Goal: Check status: Check status

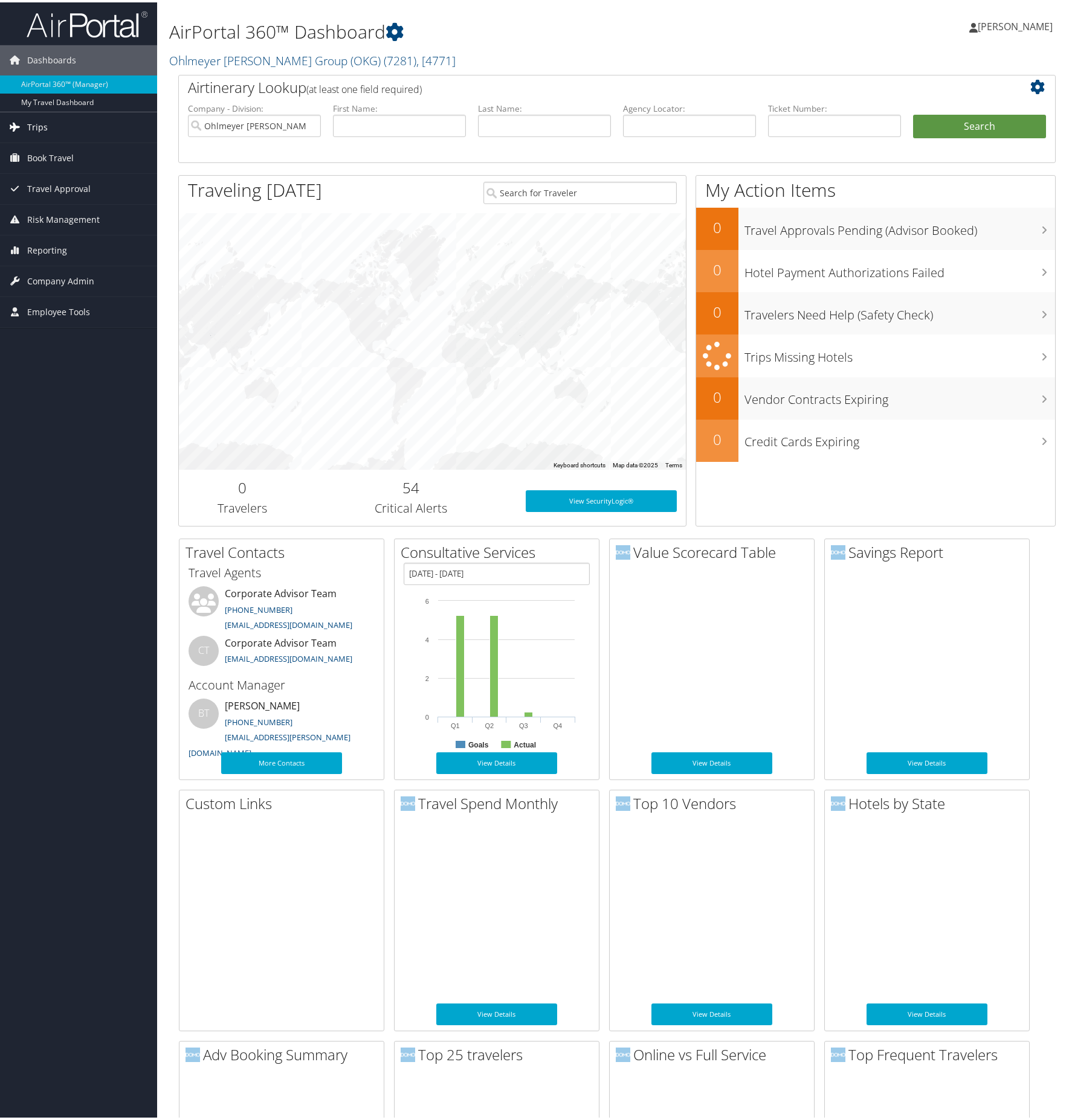
click at [35, 125] on span "Trips" at bounding box center [37, 125] width 20 height 30
click at [51, 164] on link "Current/Future Trips" at bounding box center [79, 167] width 157 height 18
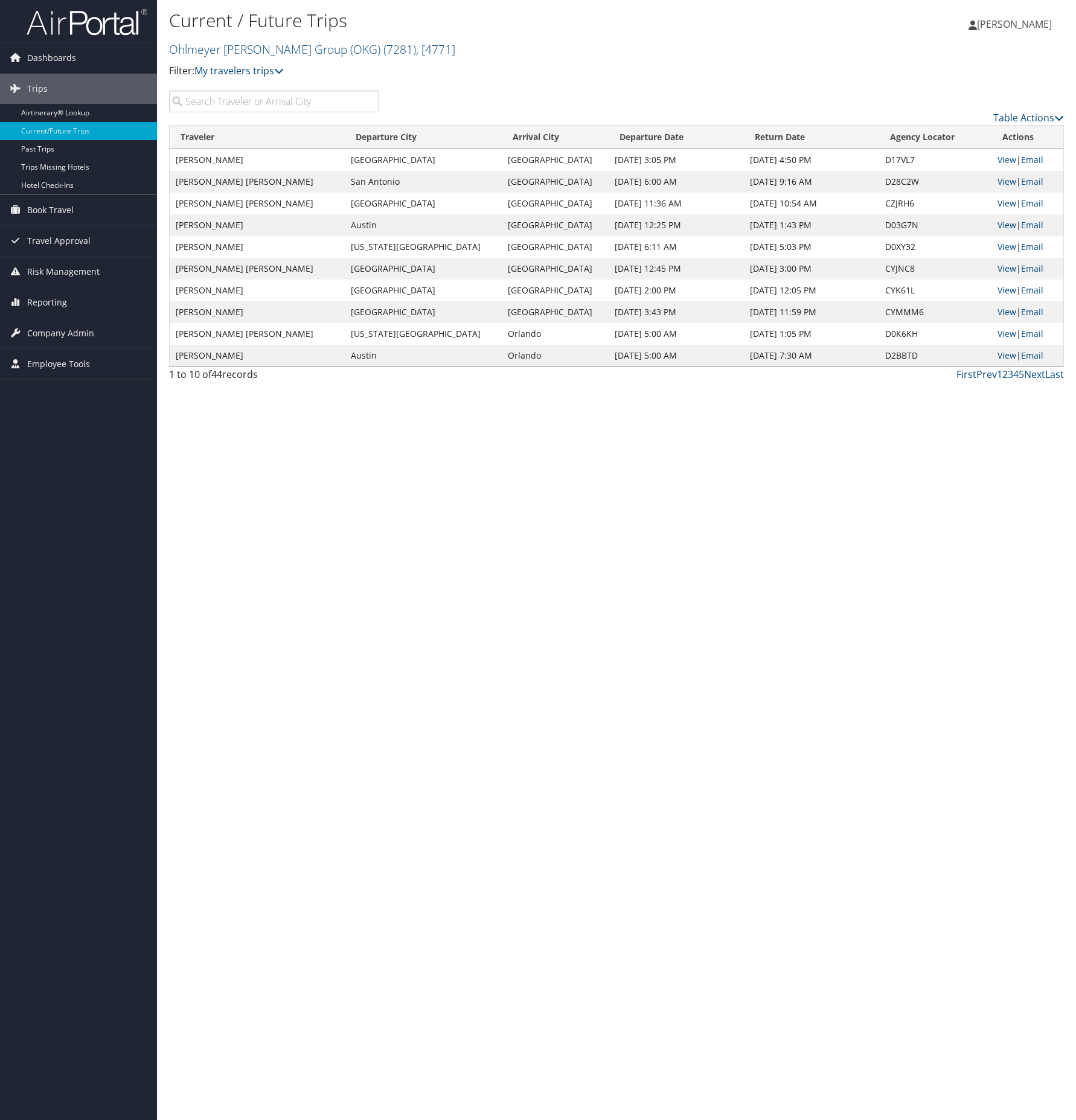
click at [243, 104] on input "search" at bounding box center [274, 101] width 210 height 22
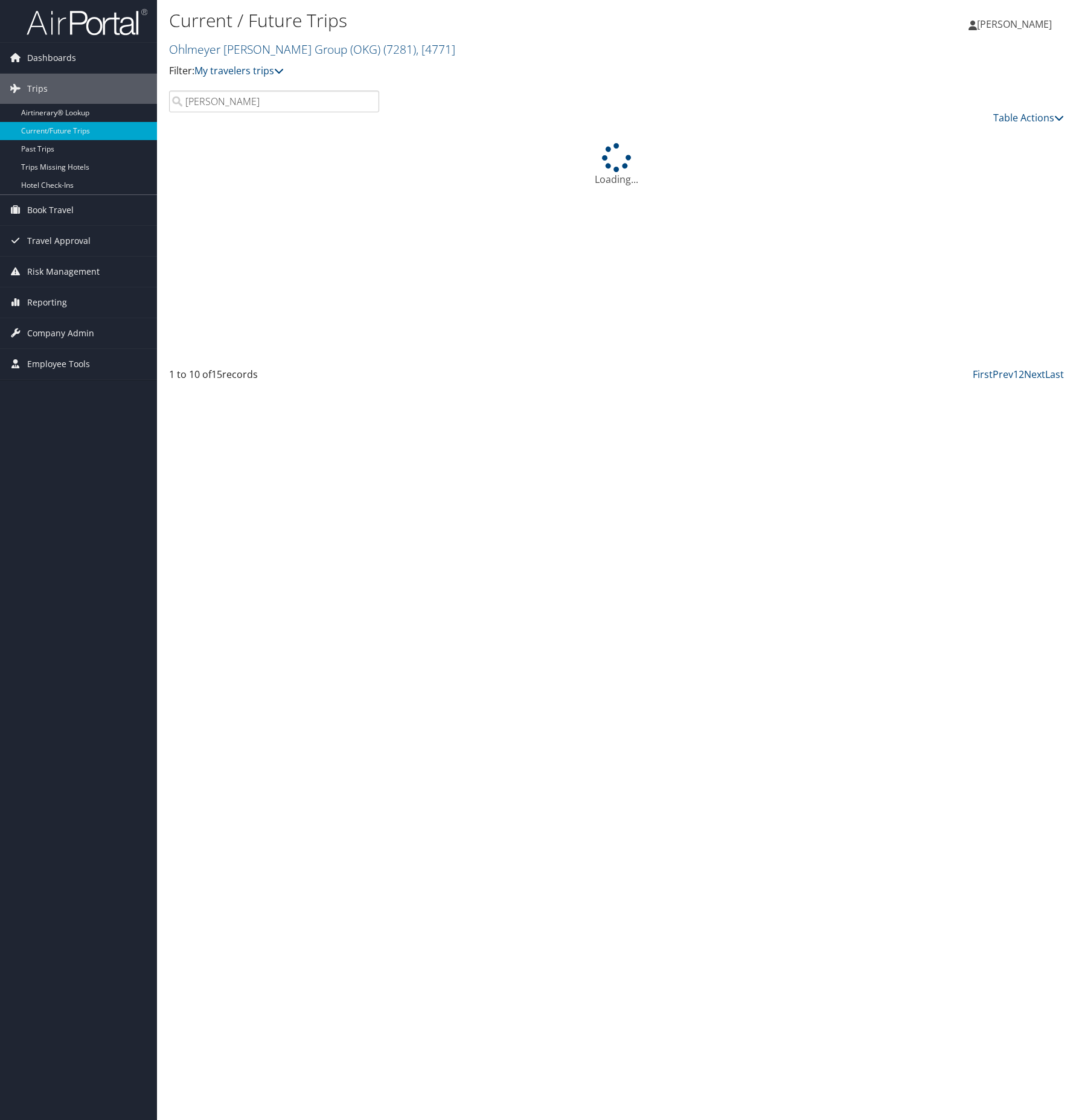
click at [475, 84] on div "Current / Future Trips Ohlmeyer Kusserow Group (OKG) ( 7281 ) , [ 4771 ] Filter…" at bounding box center [467, 48] width 596 height 85
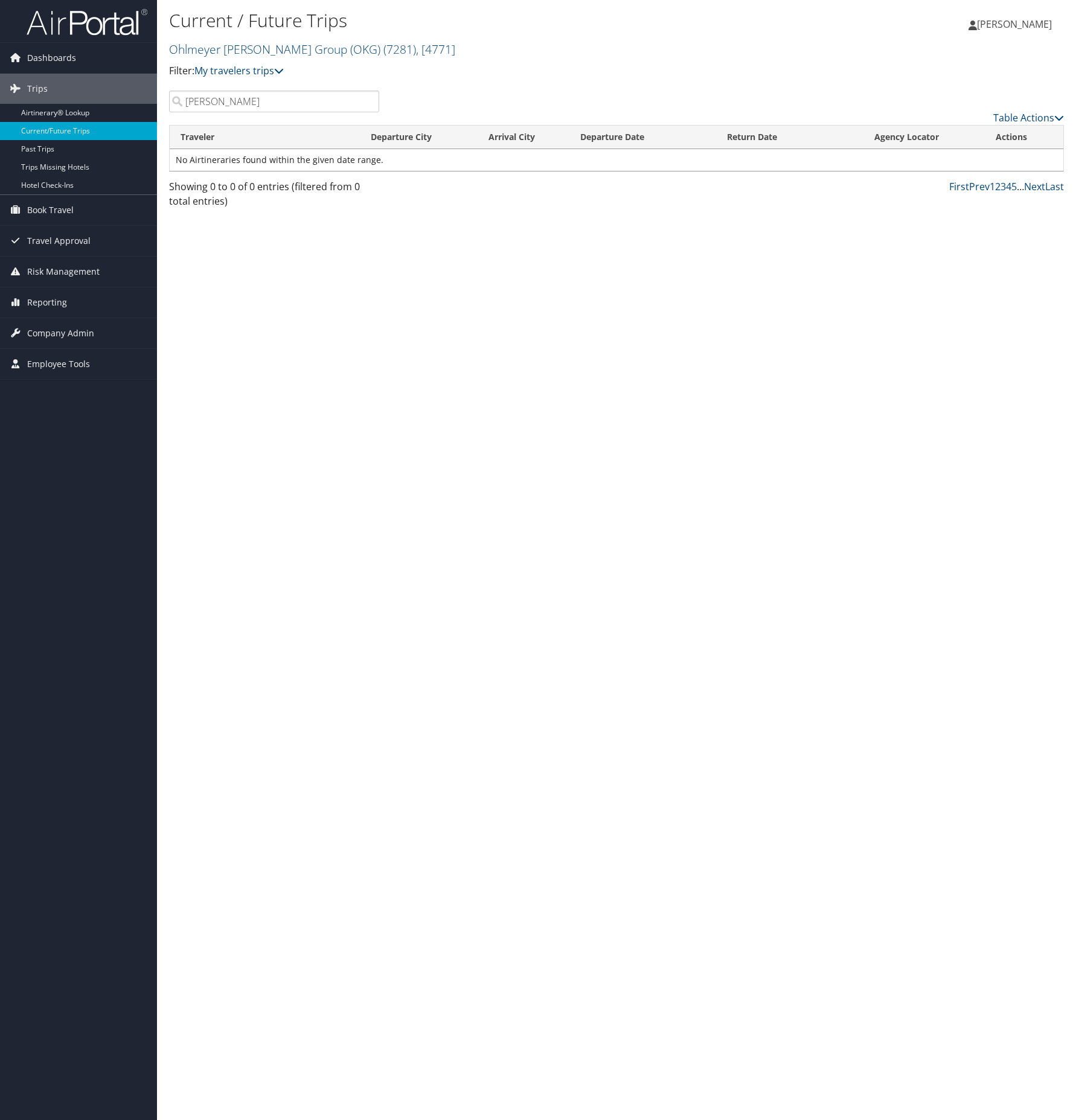
drag, startPoint x: 228, startPoint y: 100, endPoint x: 163, endPoint y: 98, distance: 65.0
click at [163, 98] on div "wilson" at bounding box center [274, 101] width 228 height 22
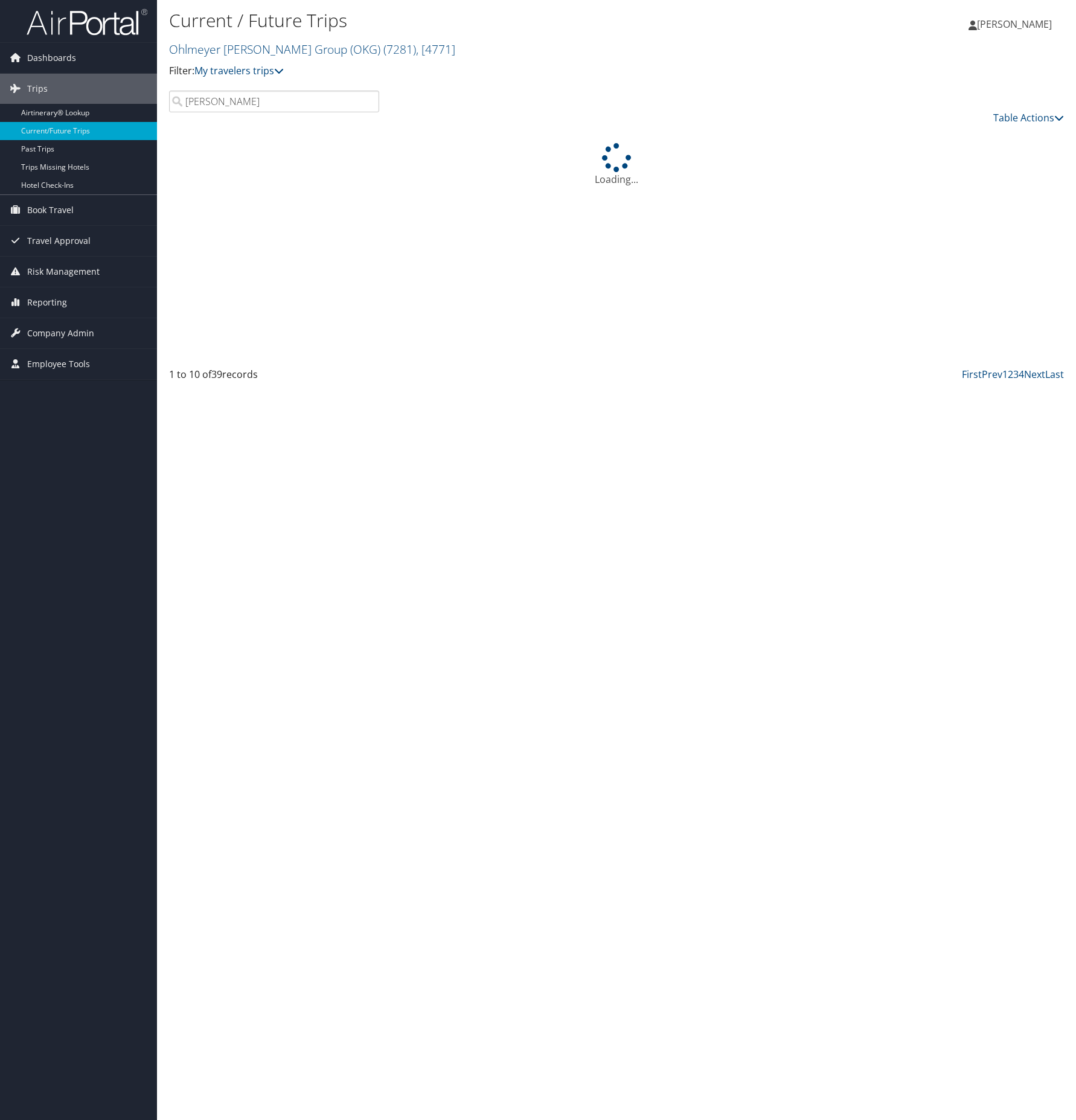
drag, startPoint x: 160, startPoint y: 98, endPoint x: 459, endPoint y: 54, distance: 302.2
click at [459, 54] on h2 "Ohlmeyer Kusserow Group (OKG) ( 7281 ) , [ 4771 ]" at bounding box center [467, 48] width 596 height 20
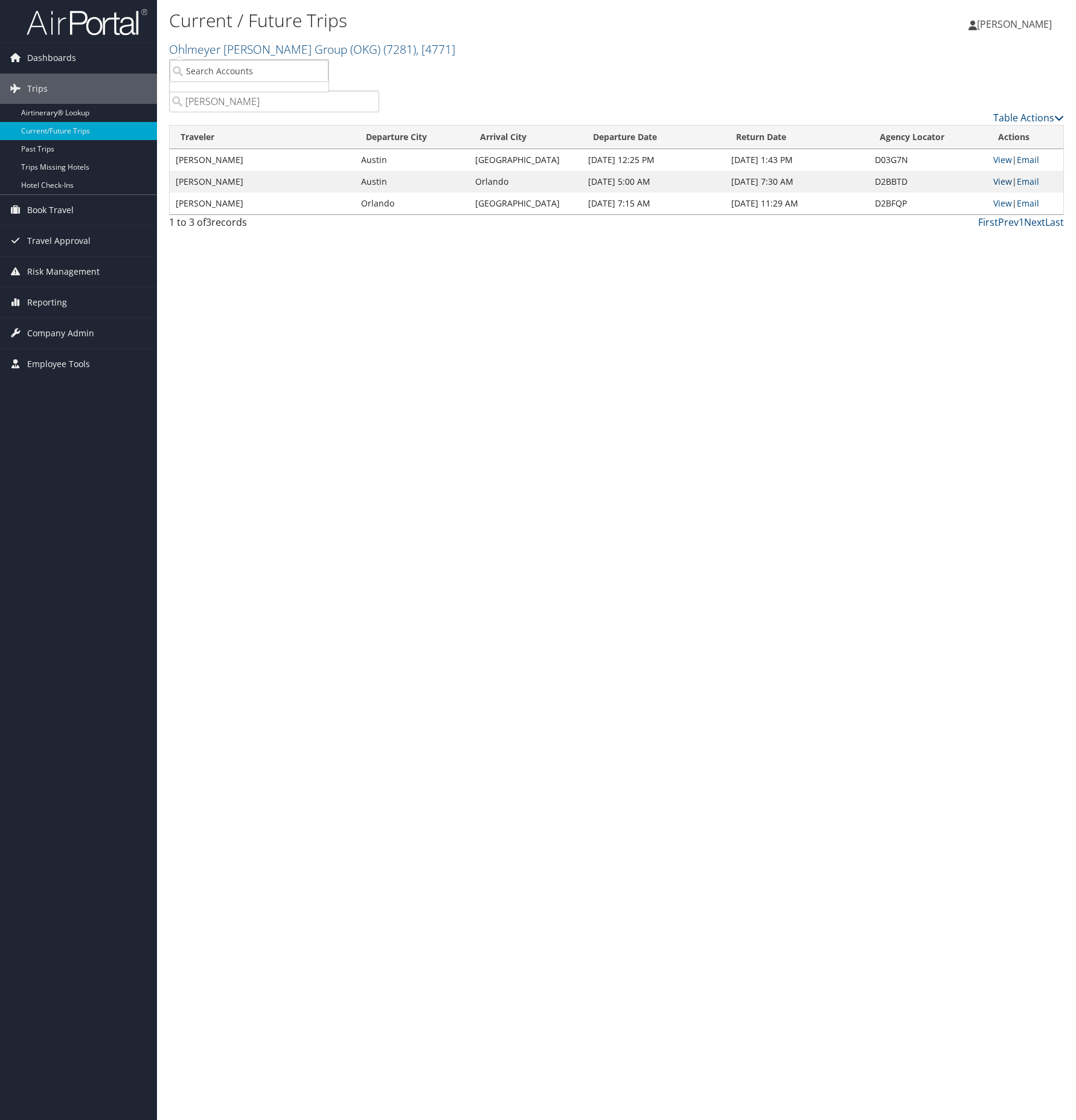
click at [999, 181] on link "View" at bounding box center [1002, 181] width 19 height 11
click at [1002, 203] on link "View" at bounding box center [1002, 203] width 19 height 11
drag, startPoint x: 239, startPoint y: 101, endPoint x: 163, endPoint y: 98, distance: 76.1
click at [165, 98] on div "Noffke" at bounding box center [274, 101] width 228 height 22
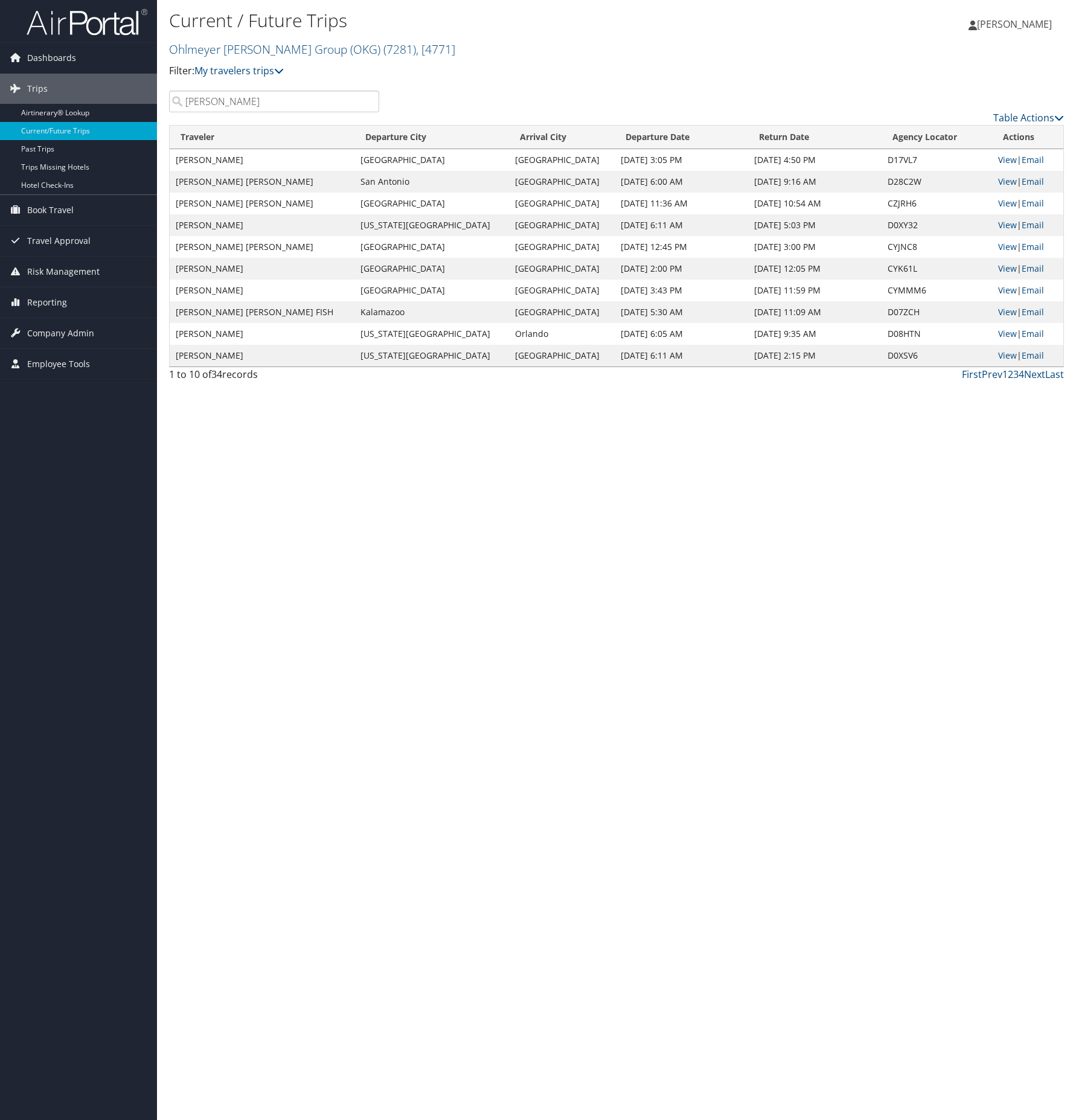
drag, startPoint x: 227, startPoint y: 118, endPoint x: 488, endPoint y: 66, distance: 266.1
click at [488, 66] on p "Filter: My travelers trips" at bounding box center [467, 71] width 596 height 16
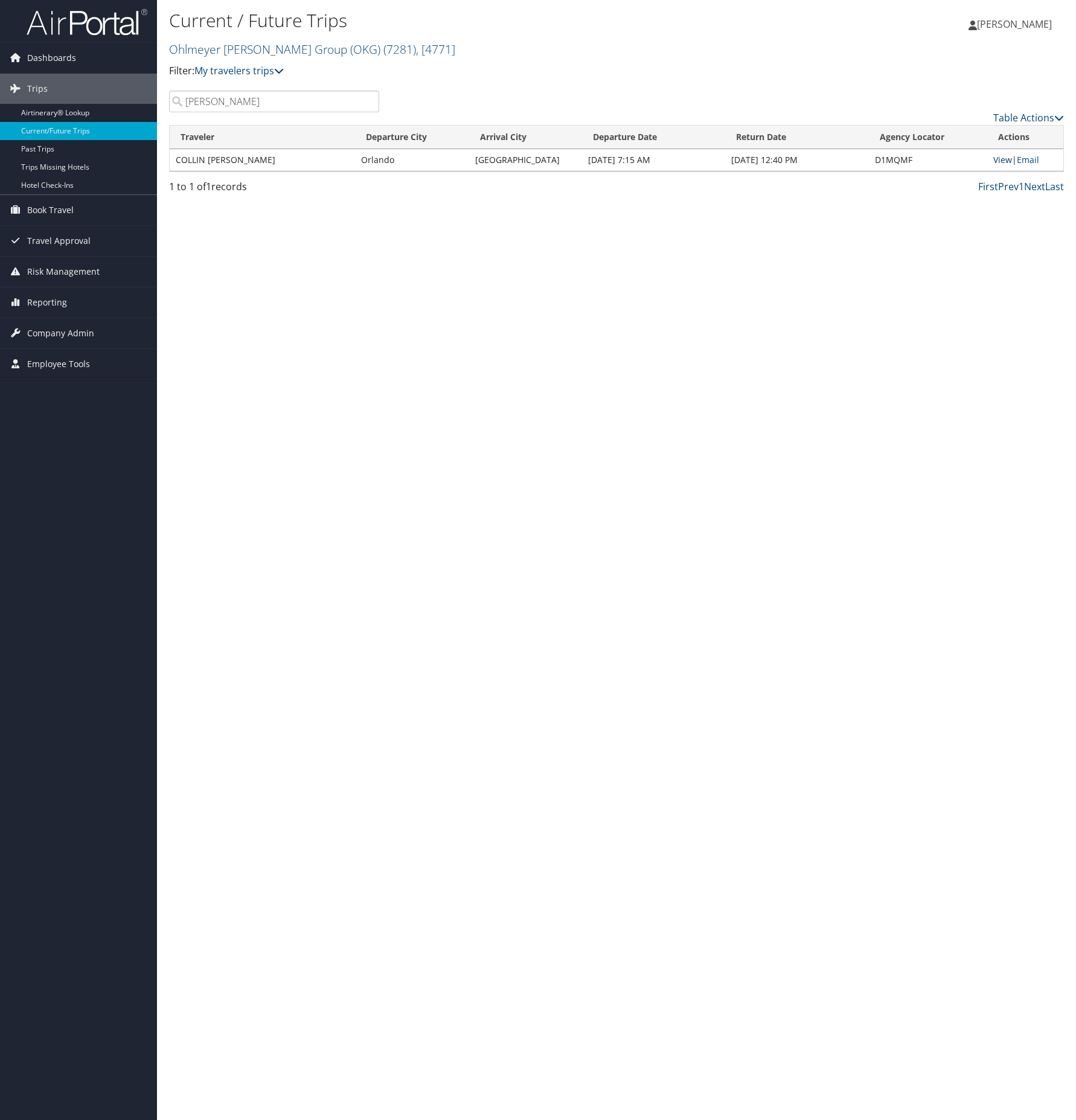
click at [1003, 159] on link "View" at bounding box center [1002, 159] width 19 height 11
drag, startPoint x: 233, startPoint y: 103, endPoint x: 167, endPoint y: 101, distance: 66.0
click at [171, 101] on input "Carter" at bounding box center [274, 101] width 210 height 22
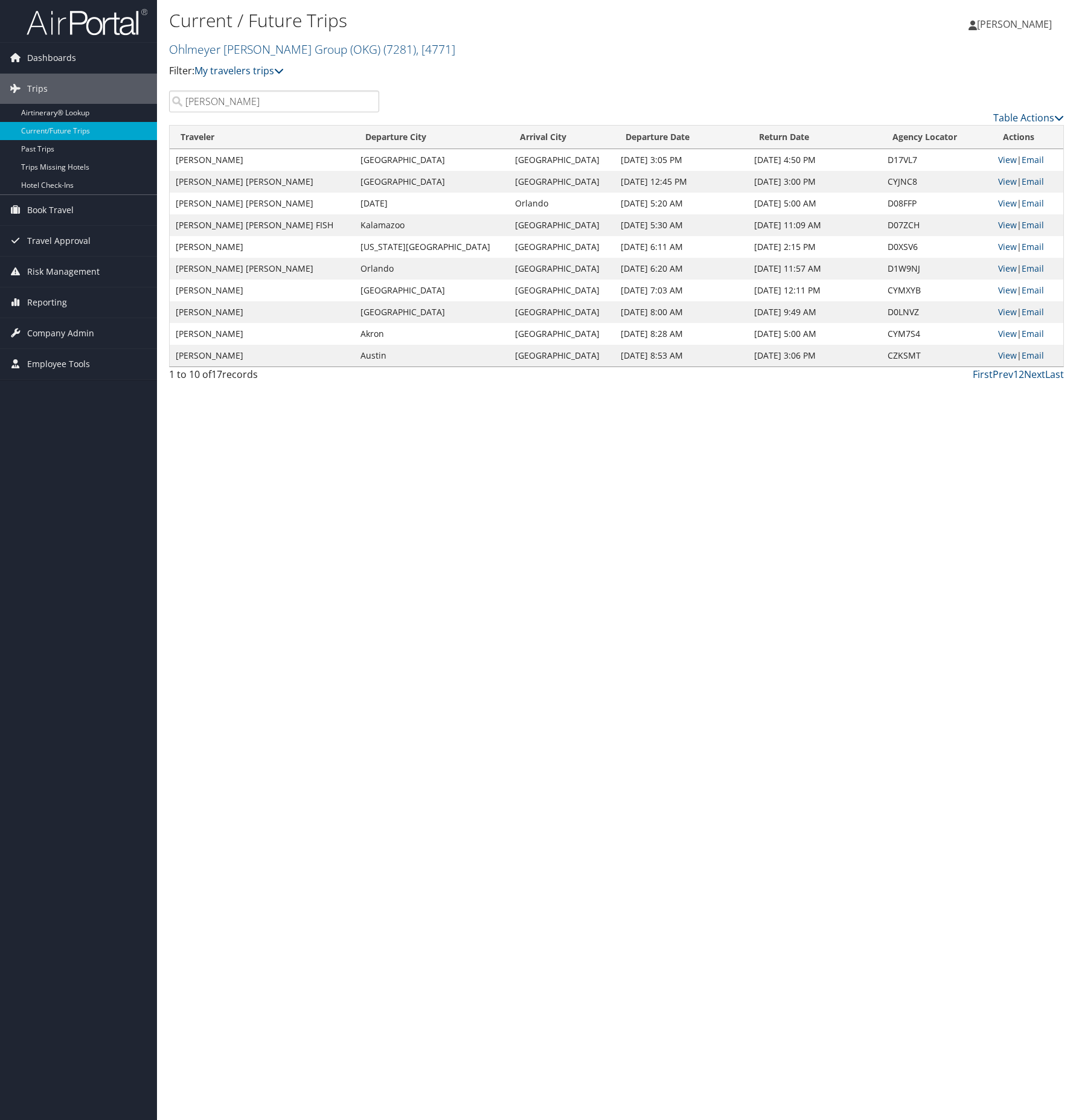
click at [458, 77] on p "Filter: My travelers trips" at bounding box center [467, 71] width 596 height 16
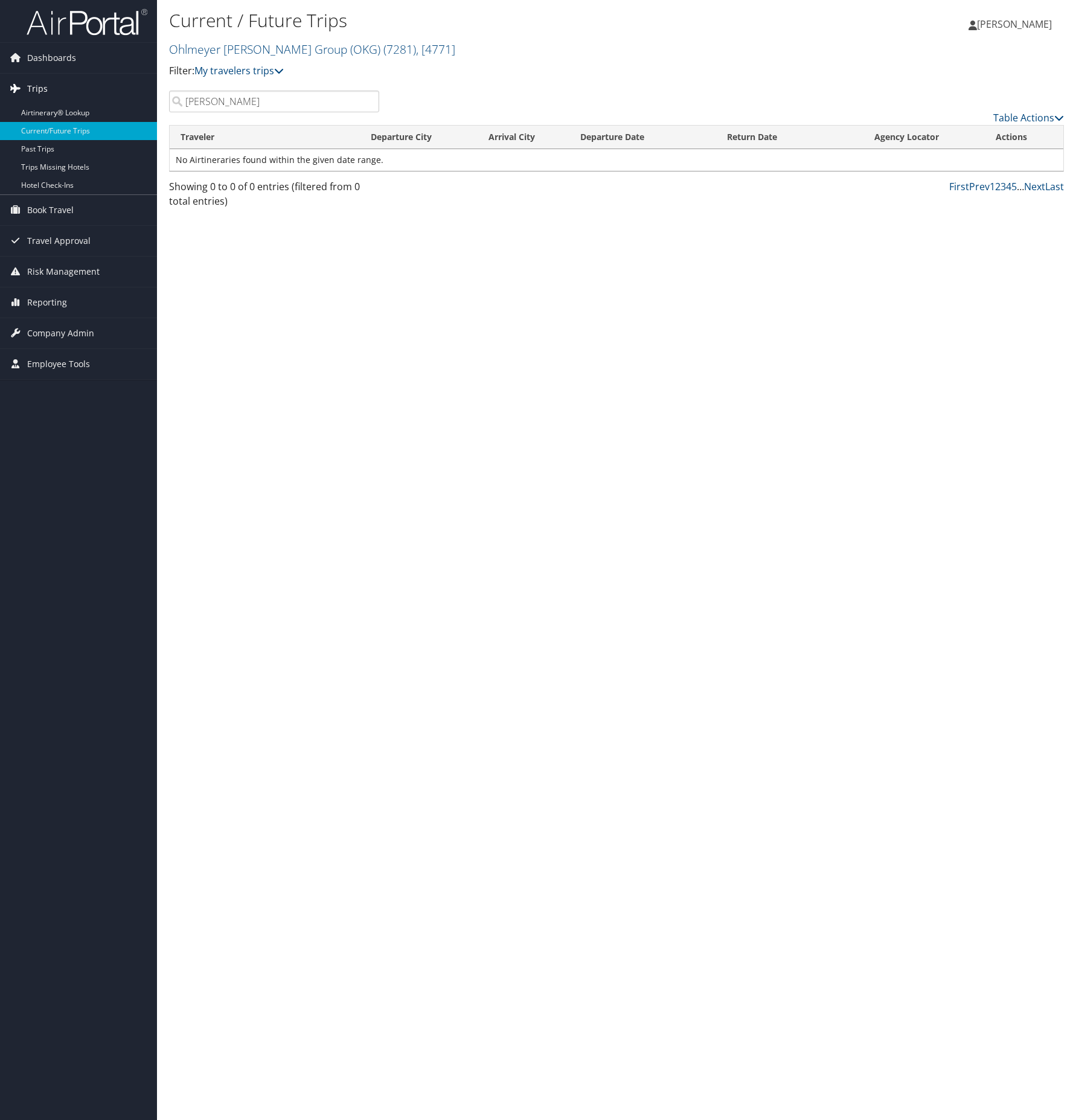
drag, startPoint x: 219, startPoint y: 101, endPoint x: 147, endPoint y: 99, distance: 72.0
click at [148, 99] on div "Dashboards AirPortal 360™ (Manager) My Travel Dashboard Trips Airtinerary® Look…" at bounding box center [538, 560] width 1076 height 1120
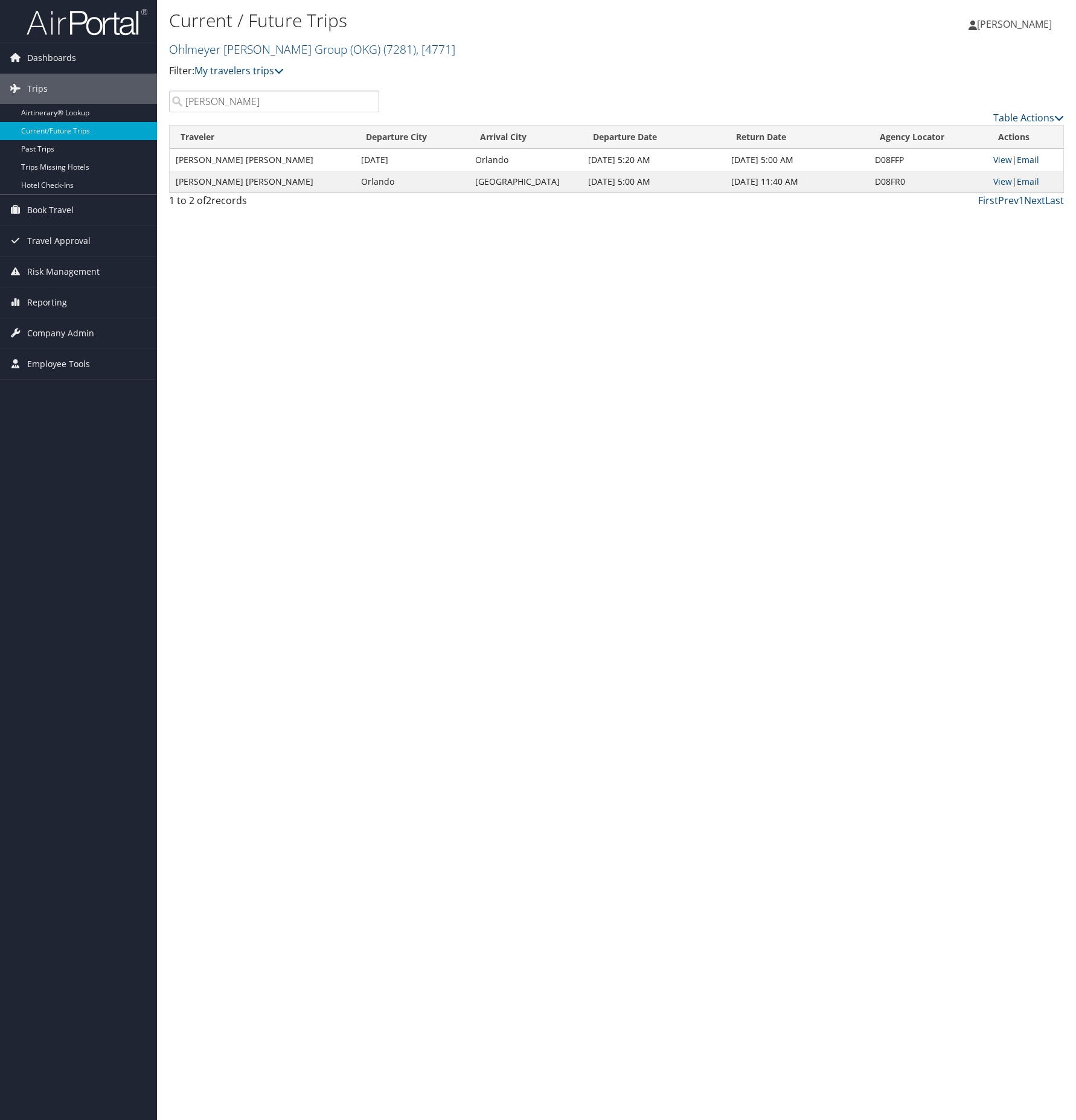
drag, startPoint x: 147, startPoint y: 99, endPoint x: 994, endPoint y: 157, distance: 849.0
click at [0, 0] on div "Loading..." at bounding box center [0, 0] width 0 height 0
click at [242, 103] on input "Juan" at bounding box center [274, 101] width 210 height 22
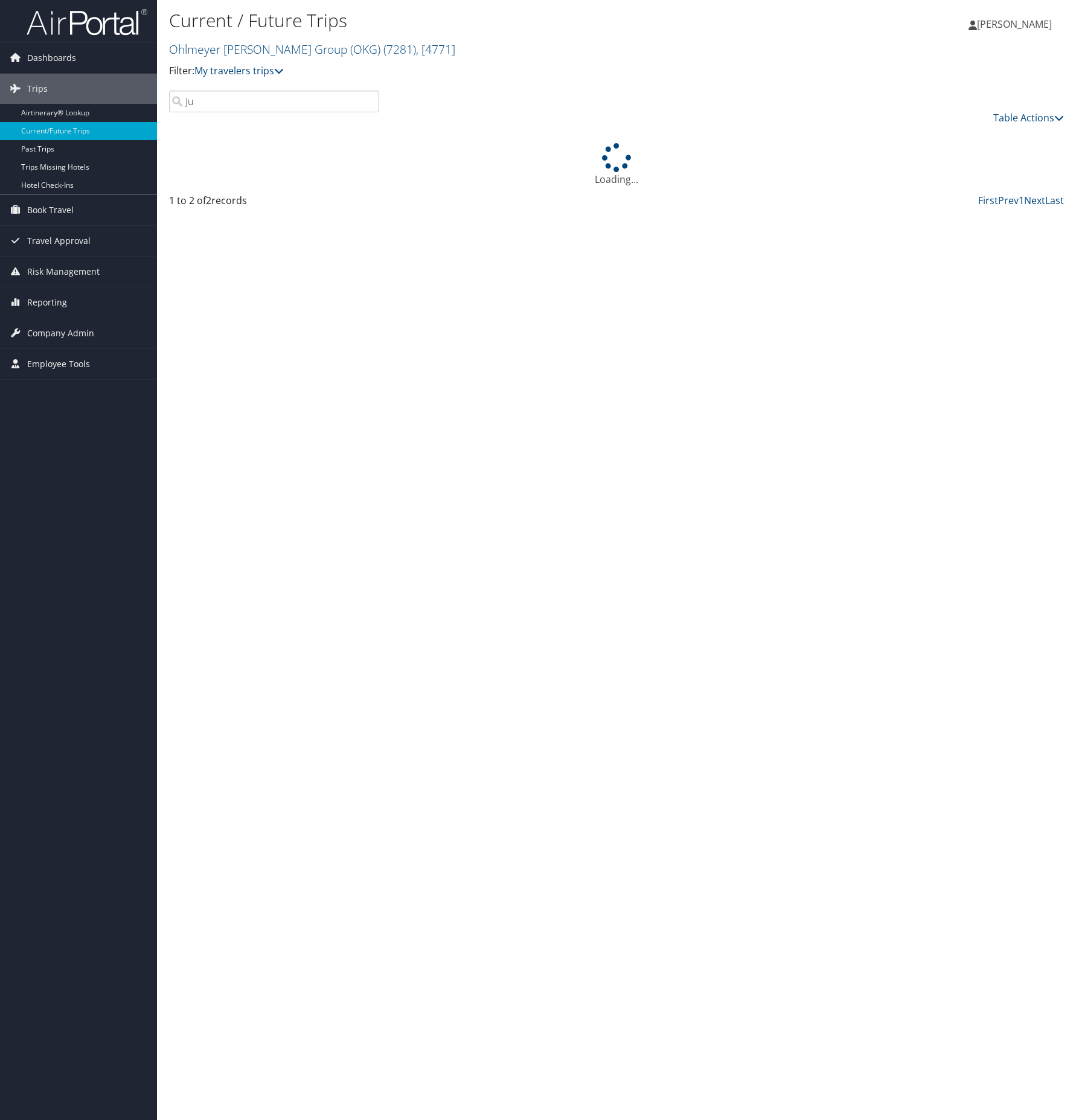
type input "J"
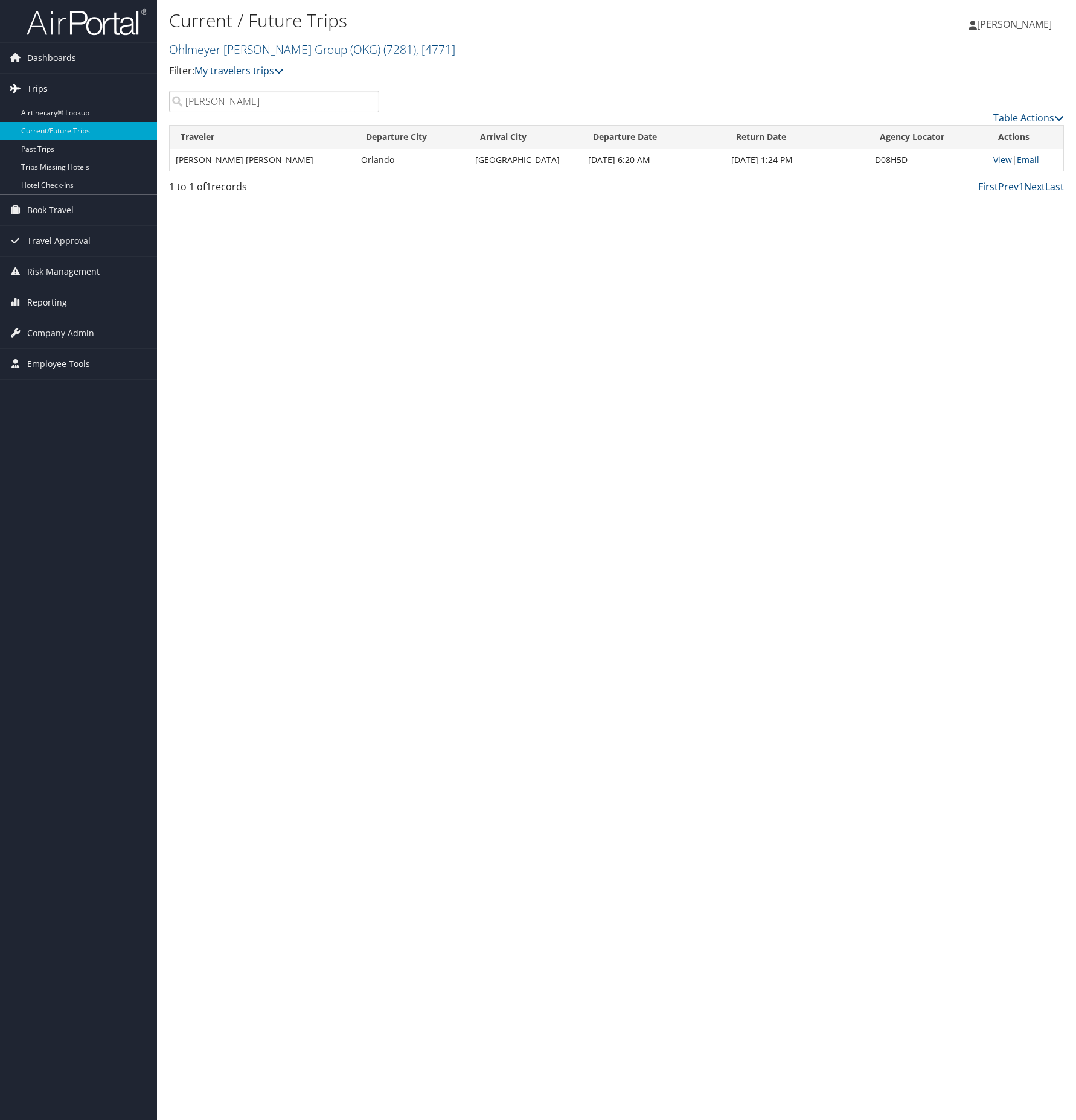
drag, startPoint x: 215, startPoint y: 101, endPoint x: 141, endPoint y: 101, distance: 74.0
click at [144, 101] on div "Dashboards AirPortal 360™ (Manager) My Travel Dashboard Trips Airtinerary® Look…" at bounding box center [538, 560] width 1076 height 1120
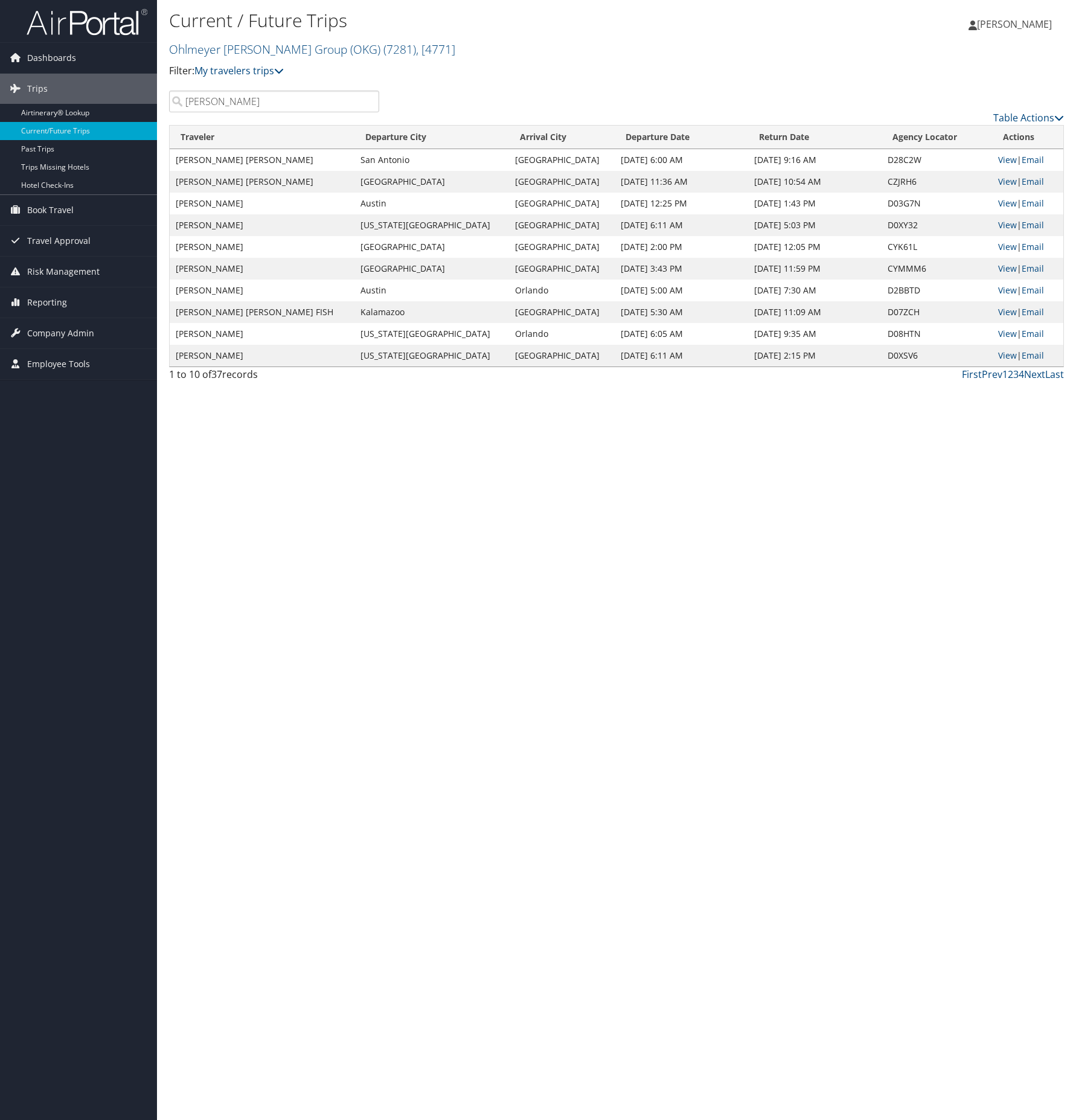
drag, startPoint x: 141, startPoint y: 101, endPoint x: 657, endPoint y: 104, distance: 516.0
click at [657, 104] on div "Table Actions" at bounding box center [731, 108] width 685 height 35
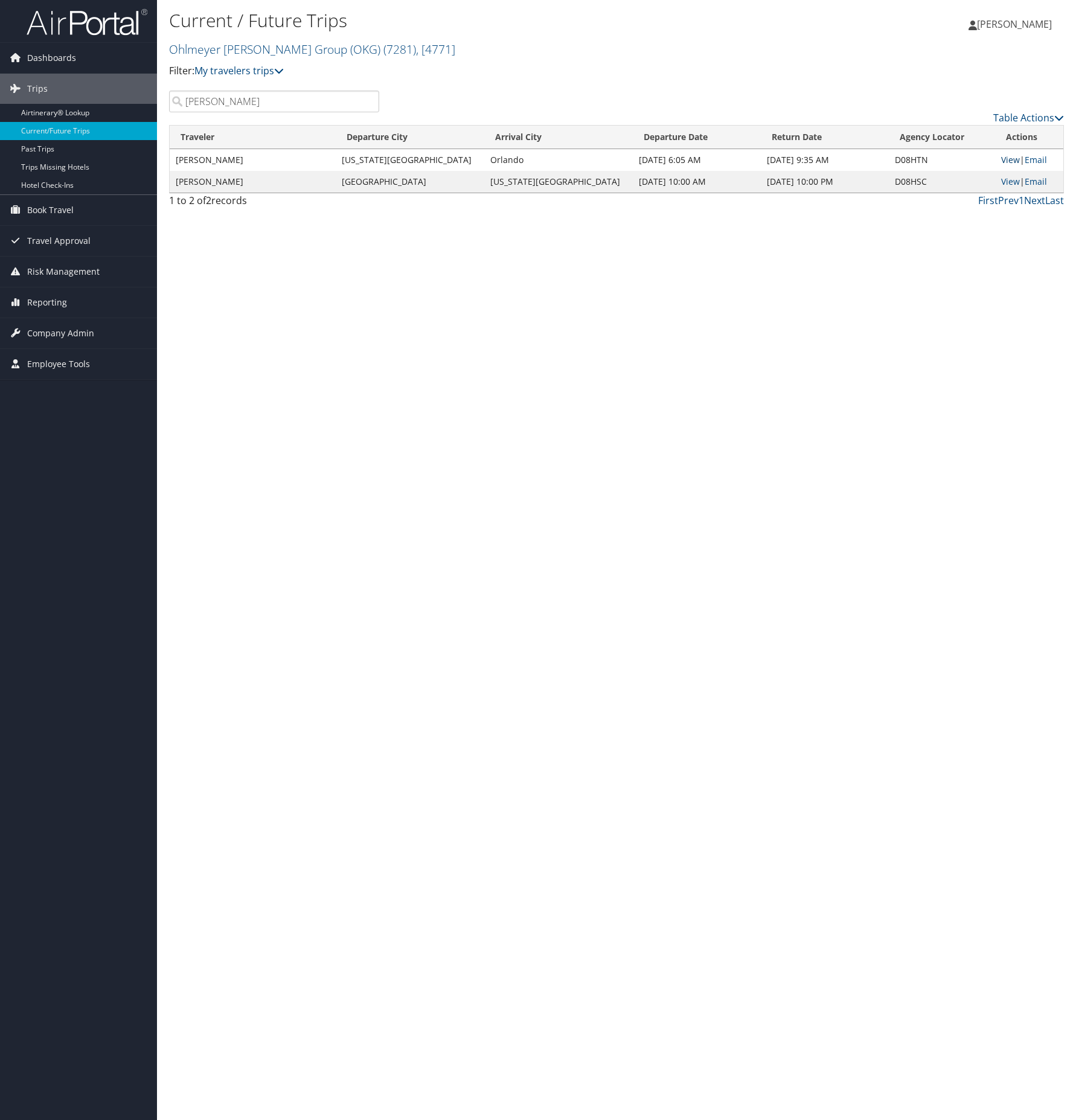
click at [1001, 159] on link "View" at bounding box center [1010, 159] width 19 height 11
click at [236, 103] on input "Tuttle" at bounding box center [274, 101] width 210 height 22
drag, startPoint x: 235, startPoint y: 103, endPoint x: 150, endPoint y: 97, distance: 85.2
click at [152, 97] on div "Dashboards AirPortal 360™ (Manager) My Travel Dashboard Trips Airtinerary® Look…" at bounding box center [538, 560] width 1076 height 1120
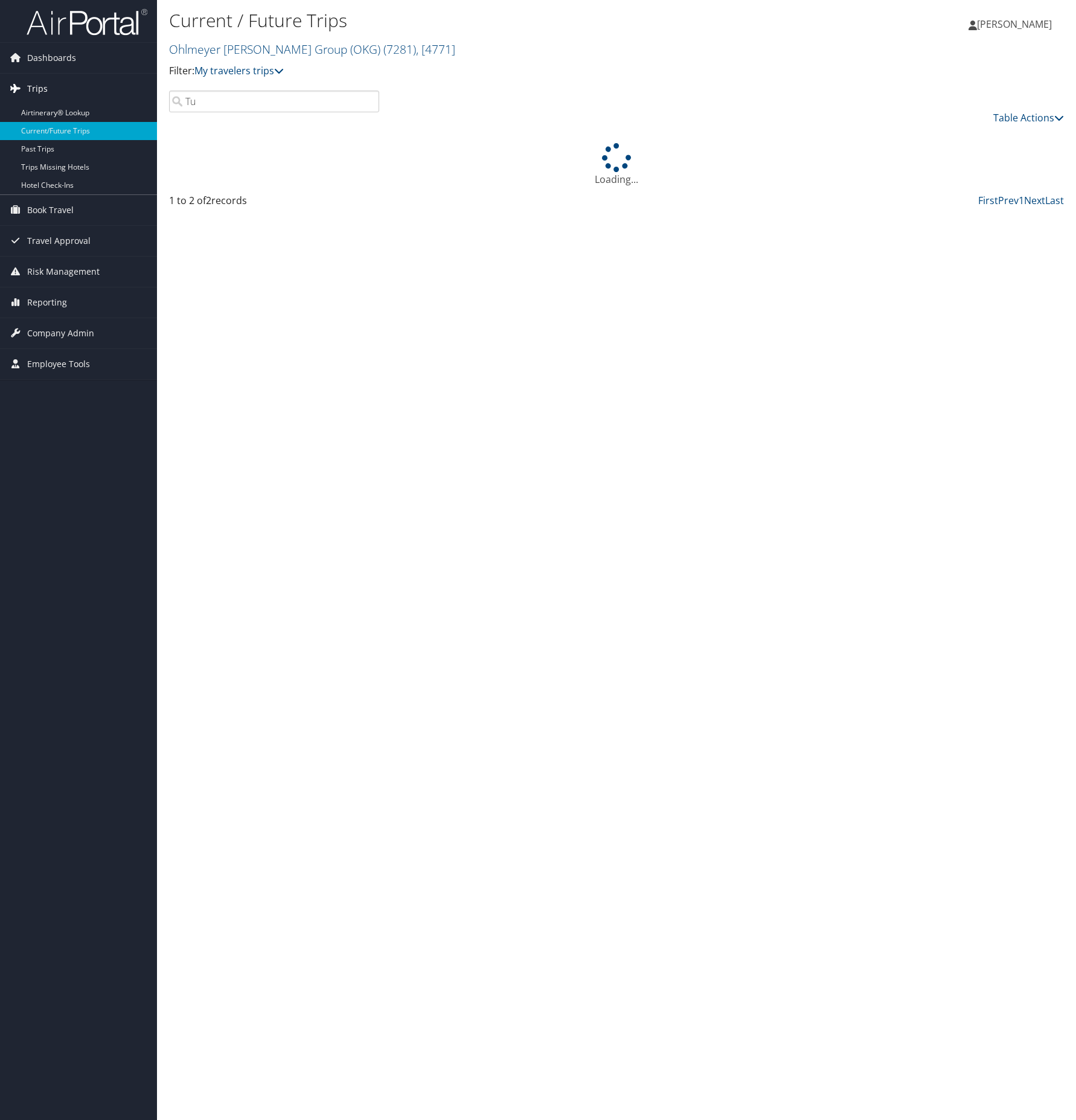
type input "T"
type input "hayes"
click at [467, 69] on p "Filter: My travelers trips" at bounding box center [467, 71] width 596 height 16
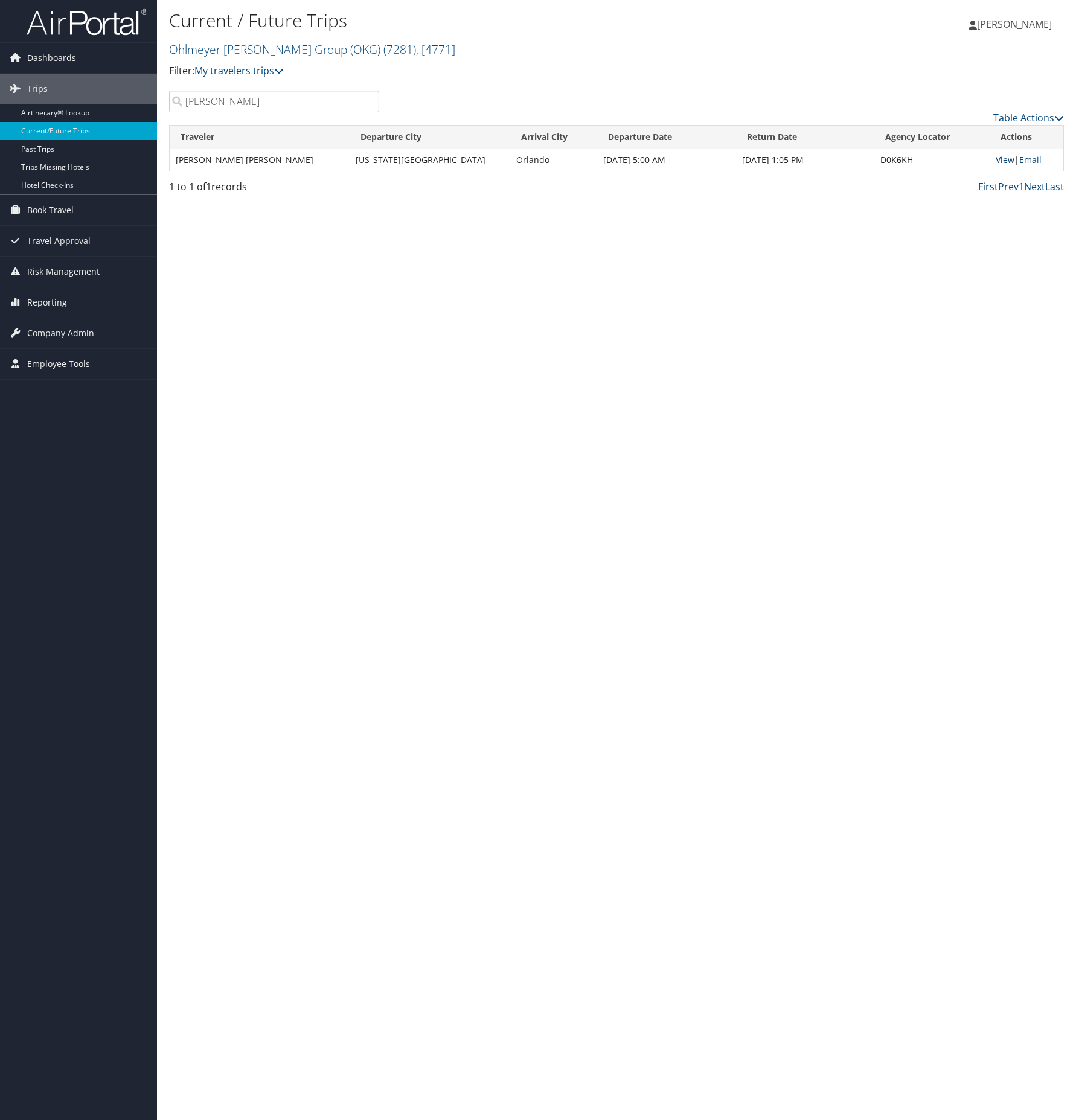
click at [997, 159] on link "View" at bounding box center [1005, 159] width 19 height 11
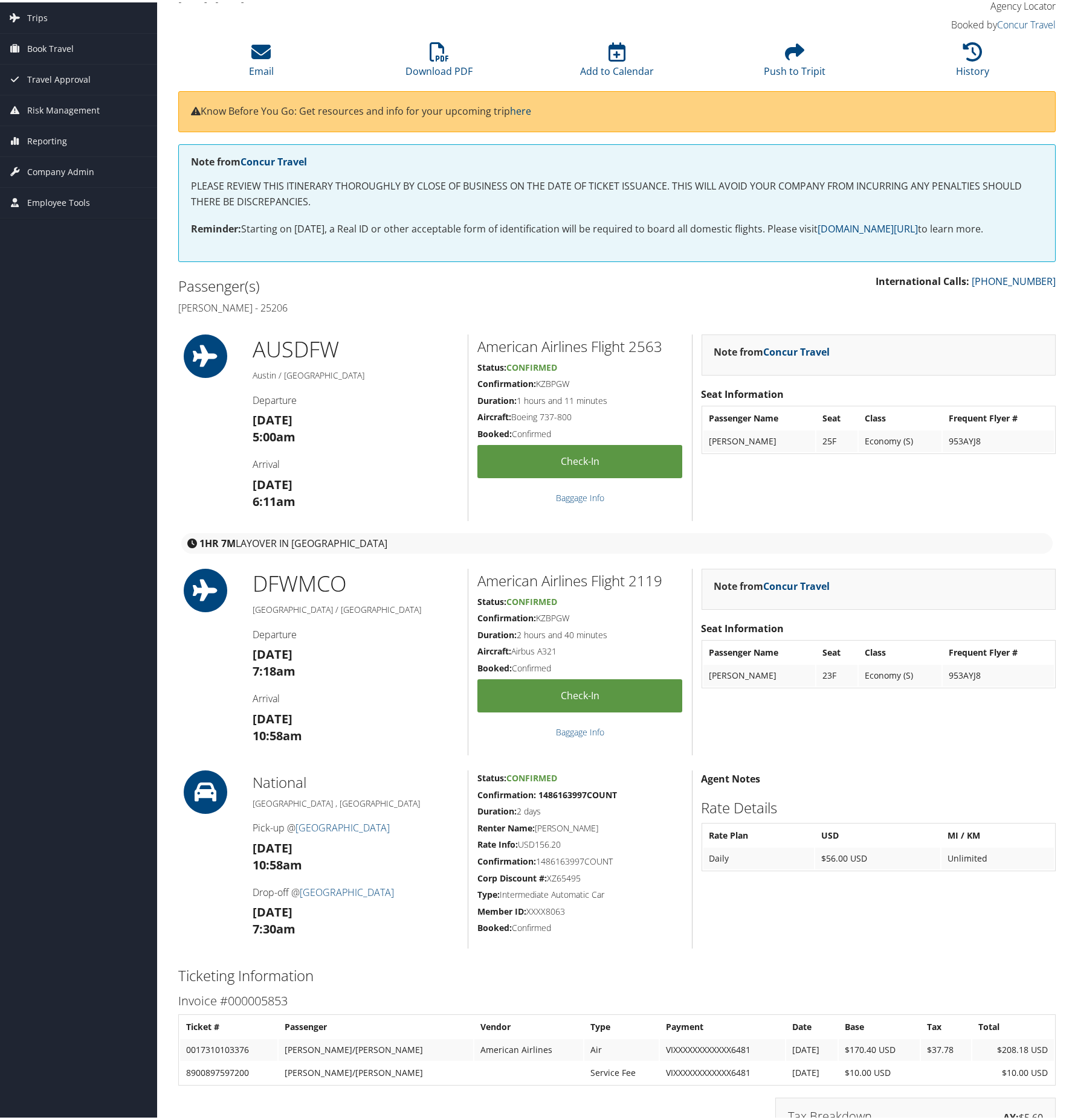
scroll to position [93, 0]
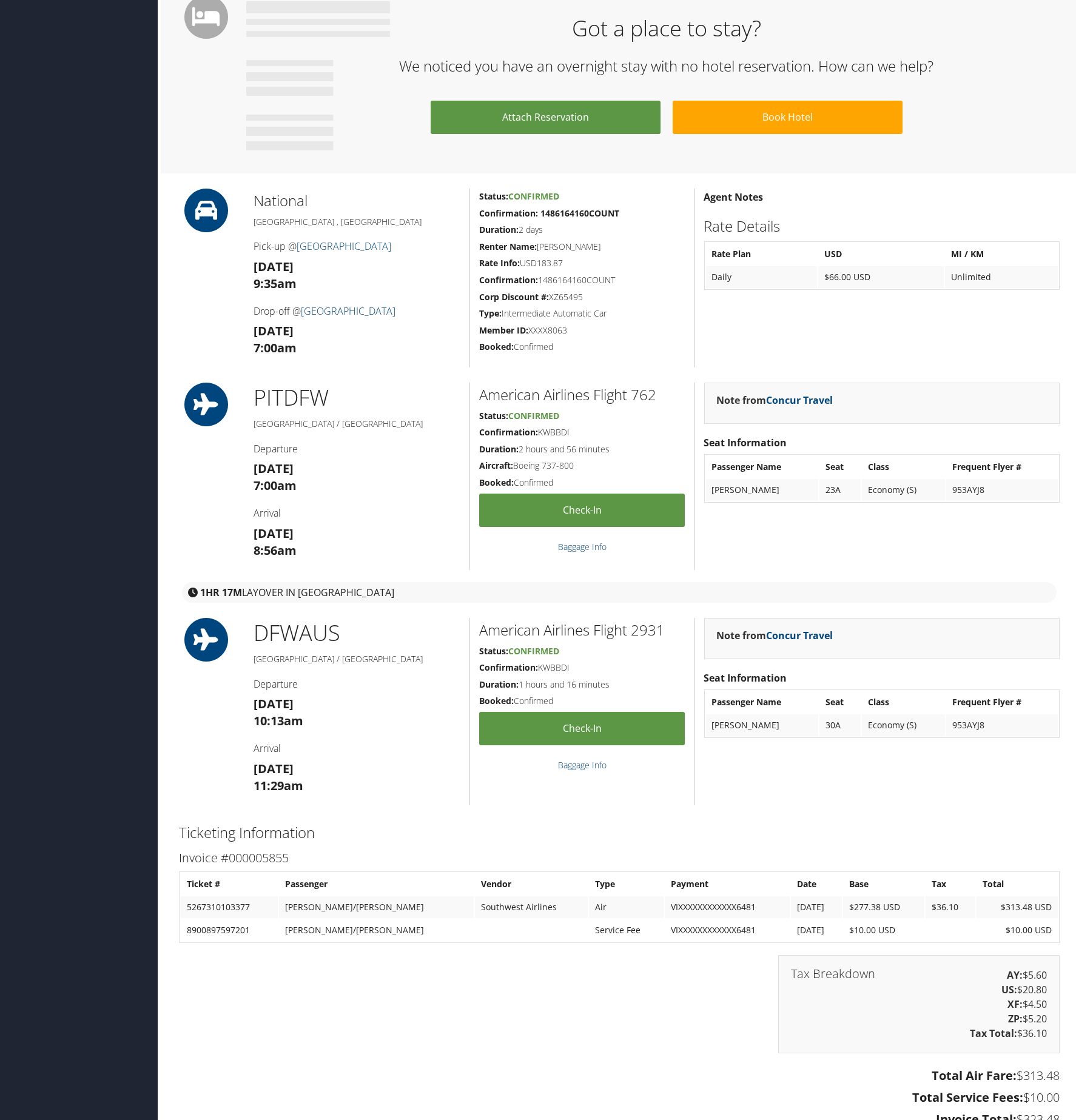
scroll to position [704, 0]
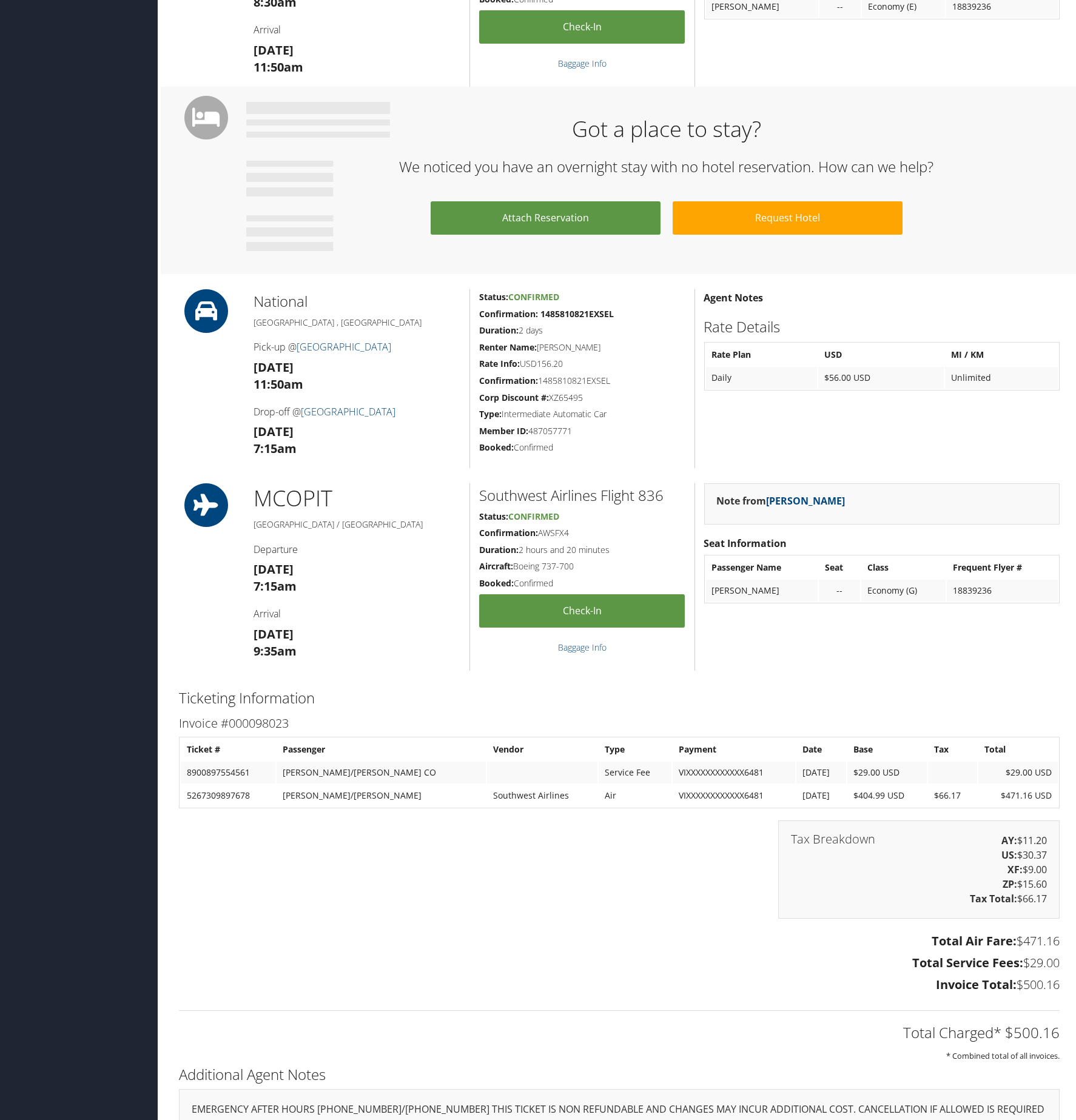
scroll to position [766, 0]
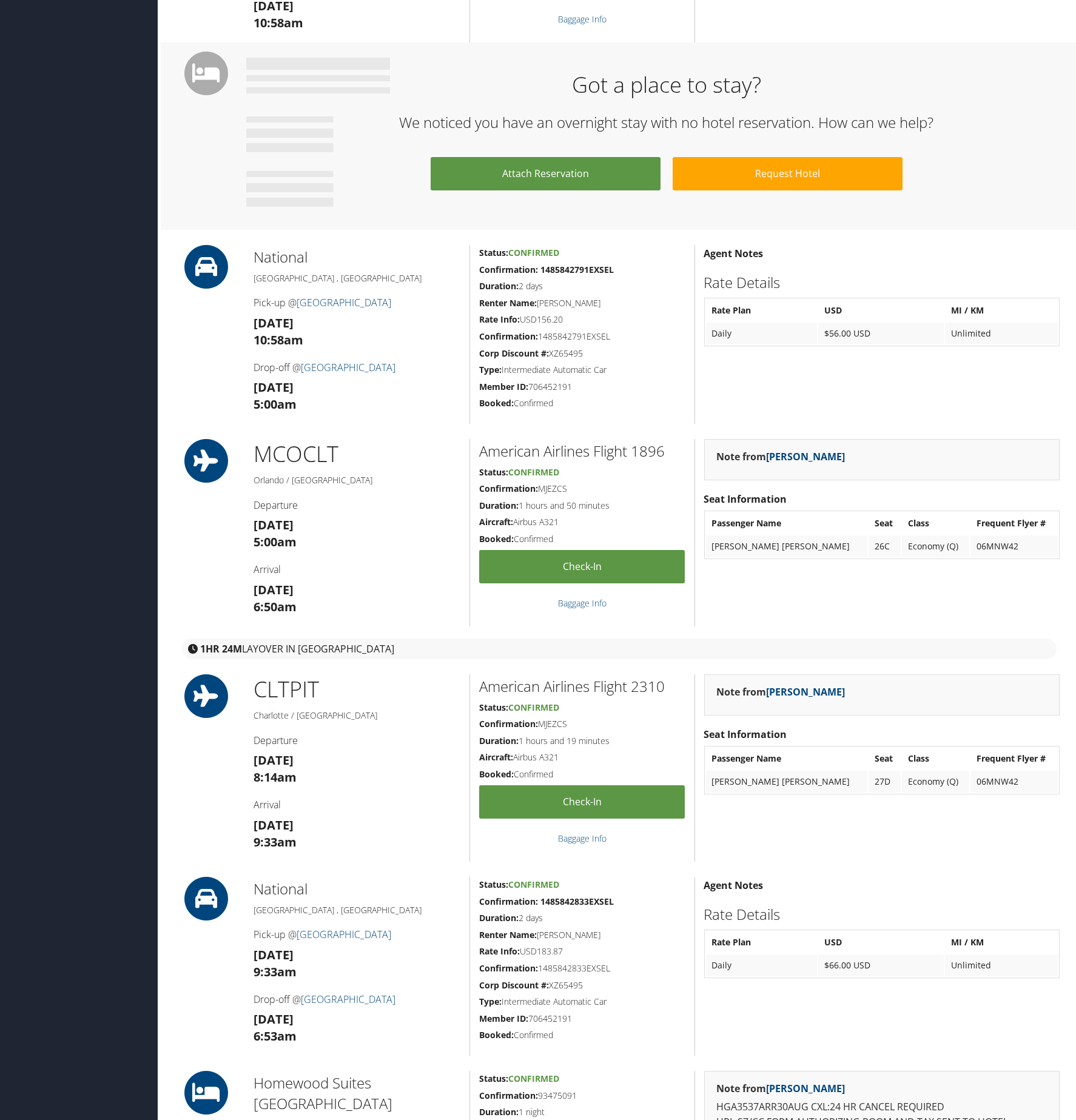
scroll to position [788, 0]
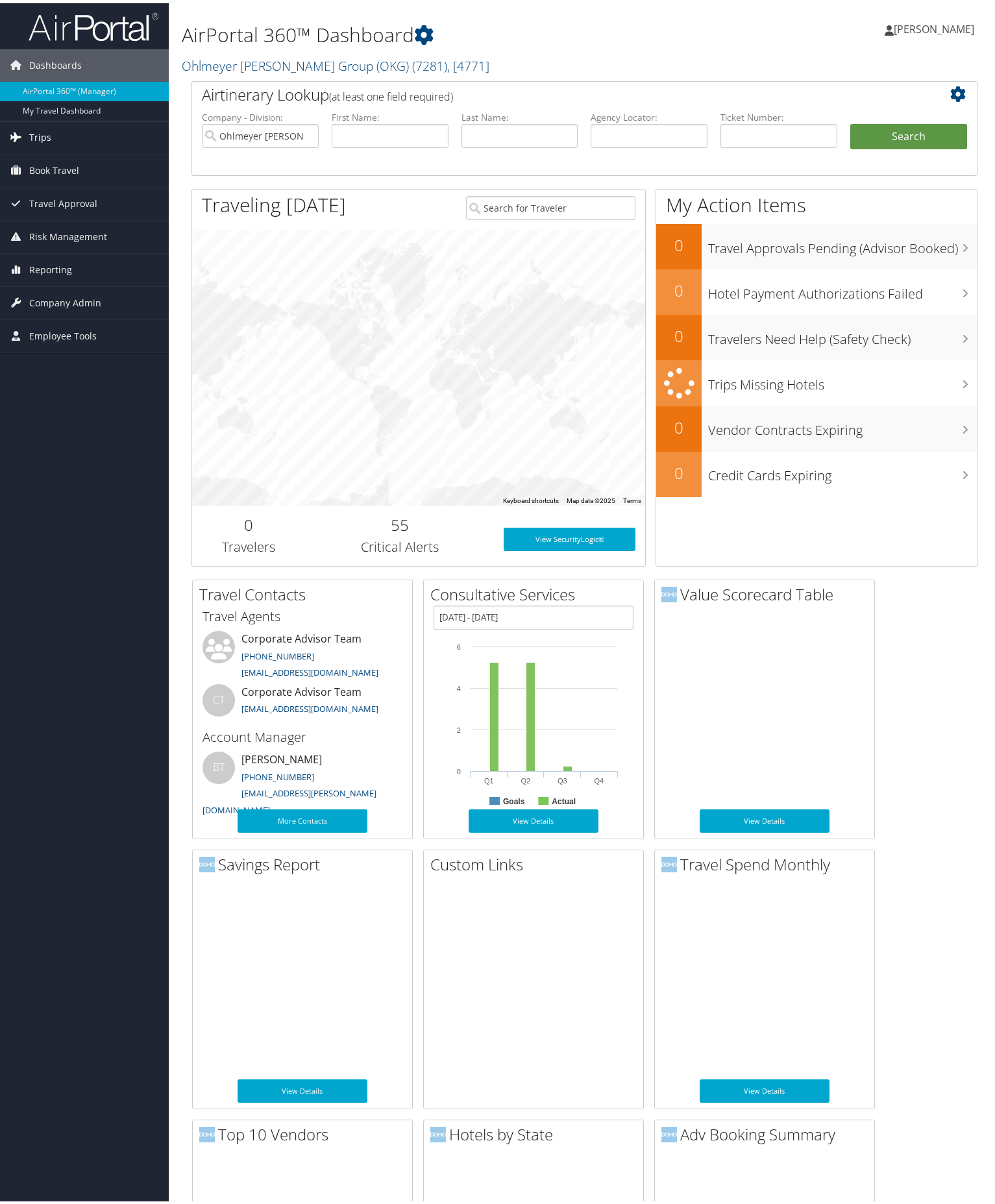
click at [43, 137] on span "Trips" at bounding box center [40, 134] width 22 height 32
click at [50, 182] on link "Current/Future Trips" at bounding box center [84, 180] width 169 height 19
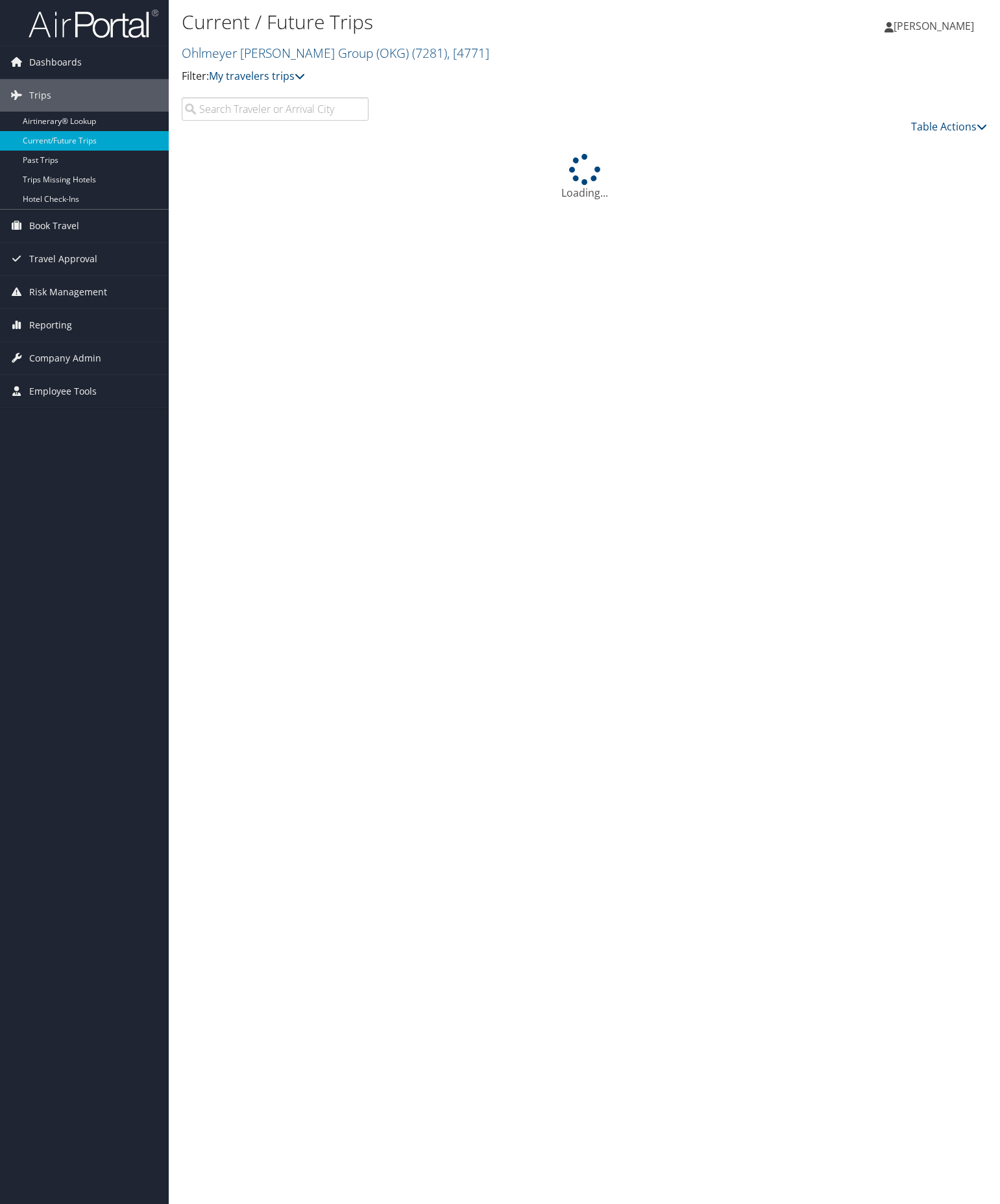
click at [284, 110] on input "search" at bounding box center [275, 109] width 187 height 24
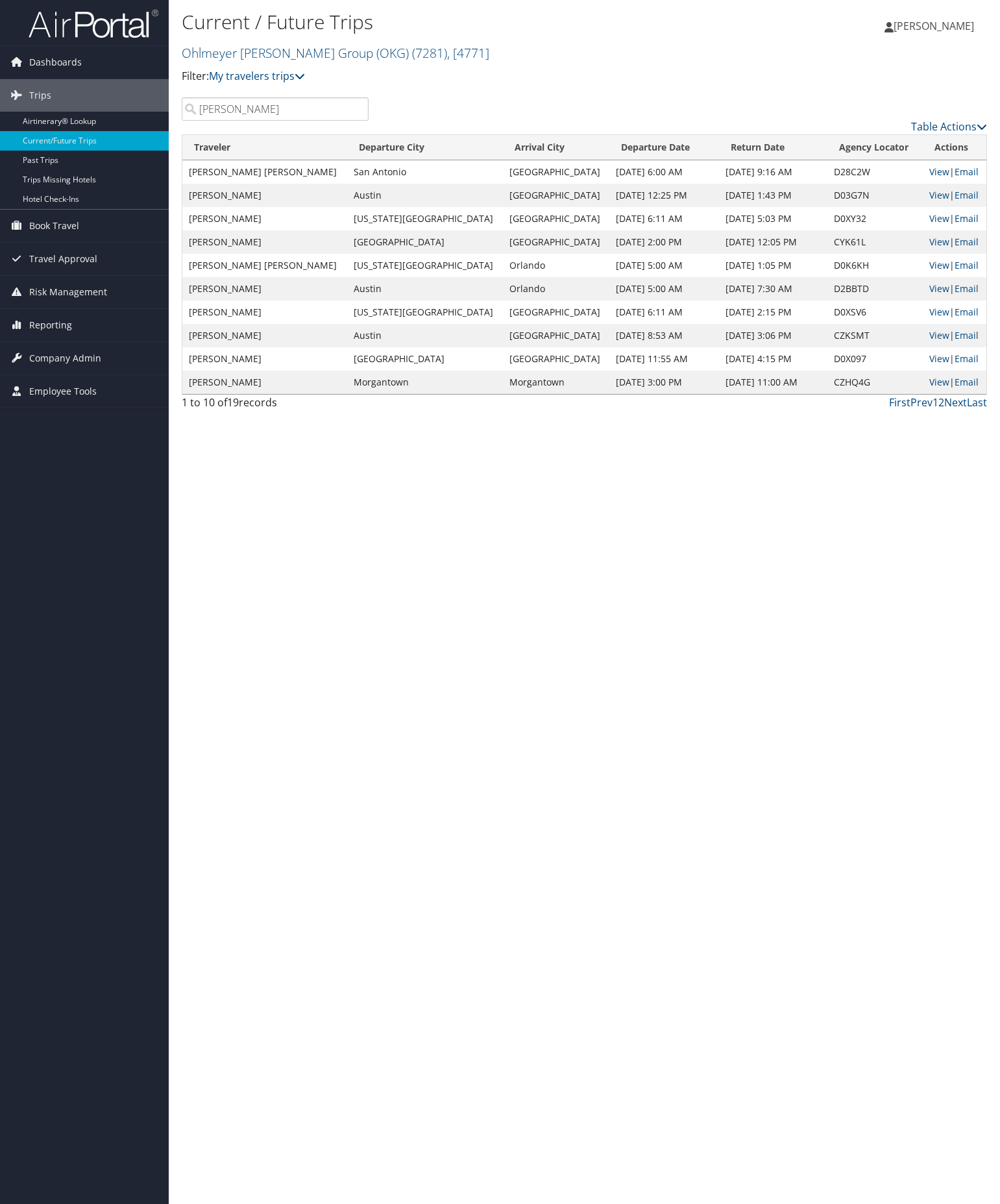
type input "[PERSON_NAME]"
drag, startPoint x: 284, startPoint y: 110, endPoint x: 625, endPoint y: 54, distance: 345.6
click at [625, 54] on h2 "Ohlmeyer [PERSON_NAME] Group (OKG) ( 7281 ) , [ 4771 ]" at bounding box center [450, 51] width 537 height 22
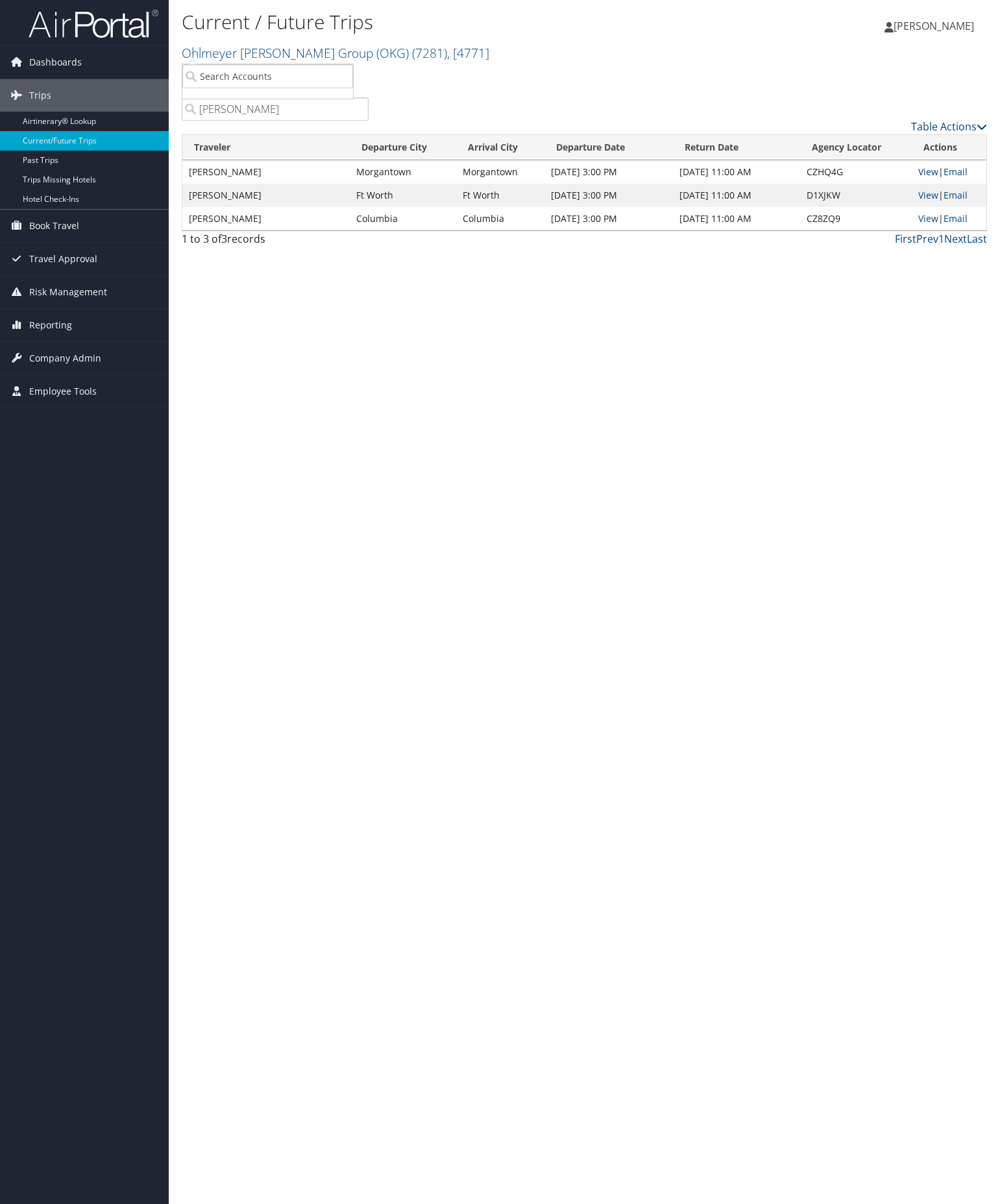
click at [924, 170] on link "View" at bounding box center [929, 171] width 20 height 12
